Goal: Information Seeking & Learning: Learn about a topic

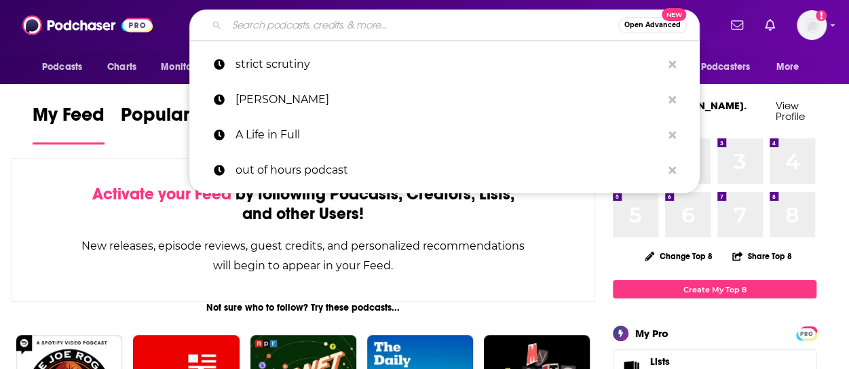
click at [392, 21] on input "Search podcasts, credits, & more..." at bounding box center [423, 25] width 392 height 22
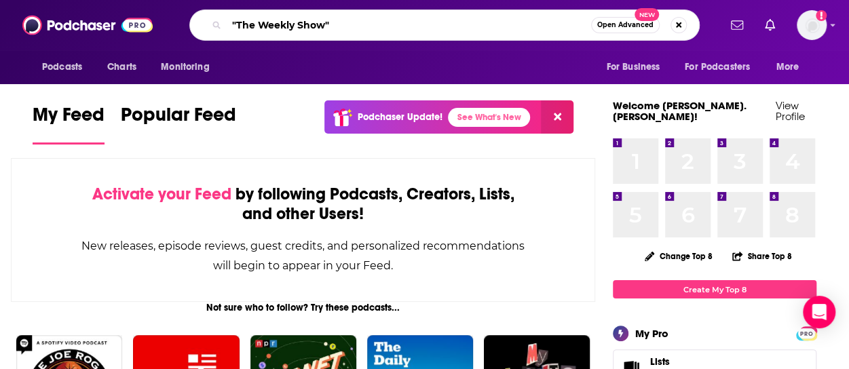
type input ""The Weekly Show""
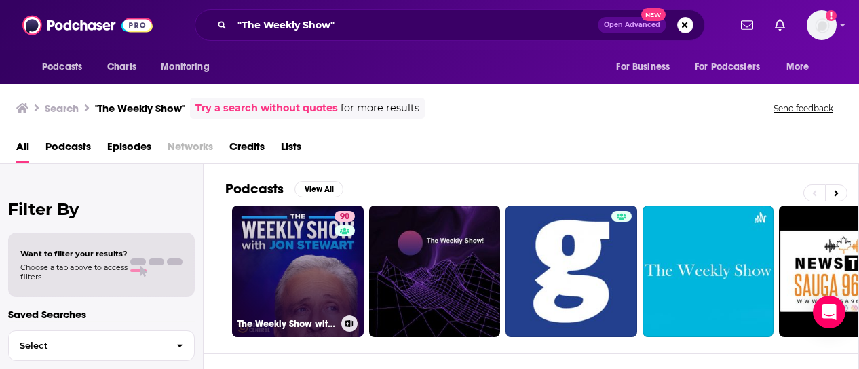
click at [309, 264] on link "90 The Weekly Show with [PERSON_NAME]" at bounding box center [298, 272] width 132 height 132
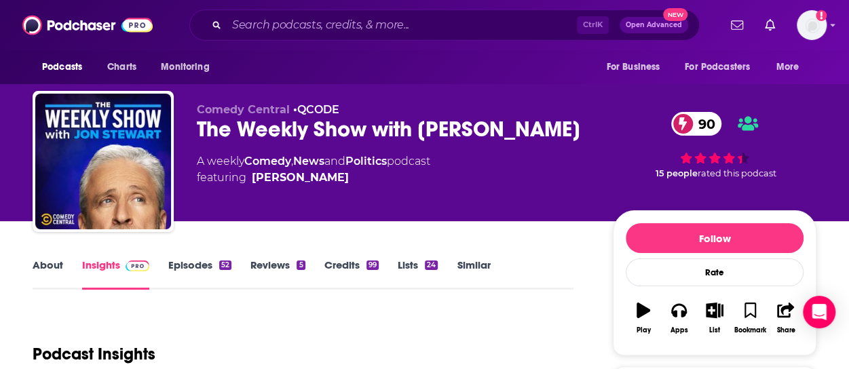
click at [48, 271] on link "About" at bounding box center [48, 274] width 31 height 31
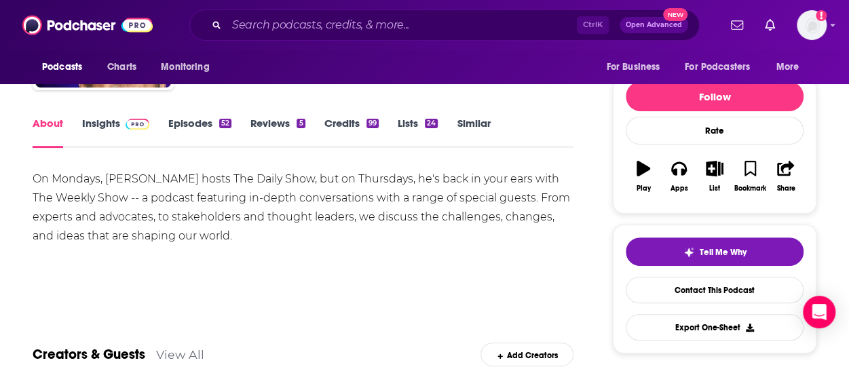
scroll to position [147, 0]
